Goal: Check status: Check status

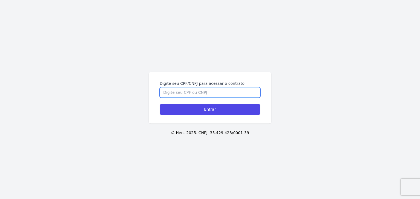
click at [208, 95] on input "Digite seu CPF/CNPJ para acessar o contrato" at bounding box center [210, 92] width 101 height 10
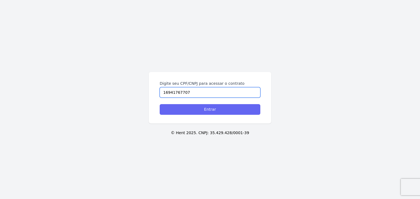
type input "16941767707"
click at [217, 108] on input "Entrar" at bounding box center [210, 109] width 101 height 11
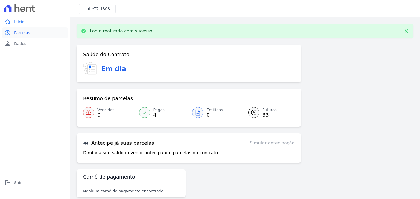
click at [18, 33] on span "Parcelas" at bounding box center [22, 32] width 16 height 5
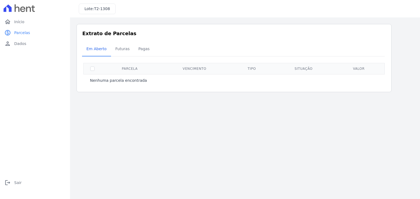
click at [101, 68] on th at bounding box center [93, 68] width 18 height 11
click at [92, 68] on input "checkbox" at bounding box center [92, 69] width 4 height 4
checkbox input "true"
click at [119, 51] on span "Futuras" at bounding box center [122, 48] width 21 height 11
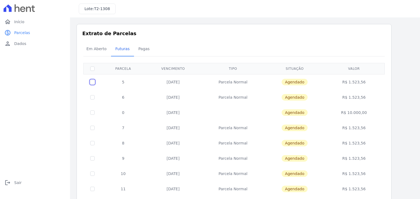
click at [92, 83] on input "checkbox" at bounding box center [92, 82] width 4 height 4
checkbox input "true"
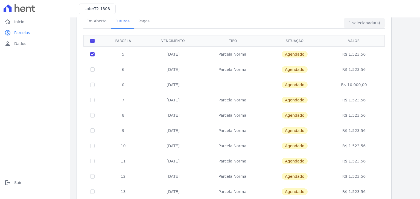
scroll to position [15, 0]
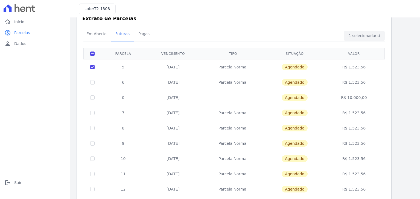
click at [316, 69] on td "Agendado" at bounding box center [294, 67] width 59 height 16
click at [133, 54] on th "Parcela" at bounding box center [123, 53] width 44 height 11
drag, startPoint x: 234, startPoint y: 76, endPoint x: 273, endPoint y: 70, distance: 39.0
click at [273, 70] on td "Agendado" at bounding box center [294, 67] width 59 height 16
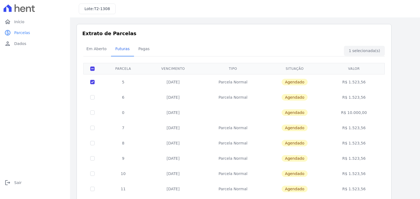
scroll to position [212, 0]
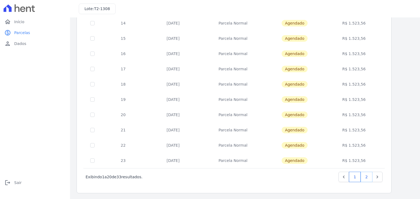
click at [366, 177] on link "2" at bounding box center [366, 177] width 12 height 10
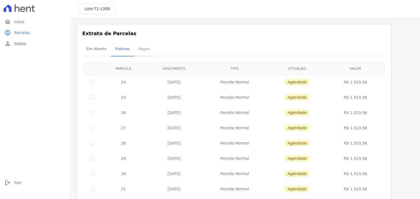
click at [137, 47] on span "Pagas" at bounding box center [144, 48] width 18 height 11
